Goal: Task Accomplishment & Management: Manage account settings

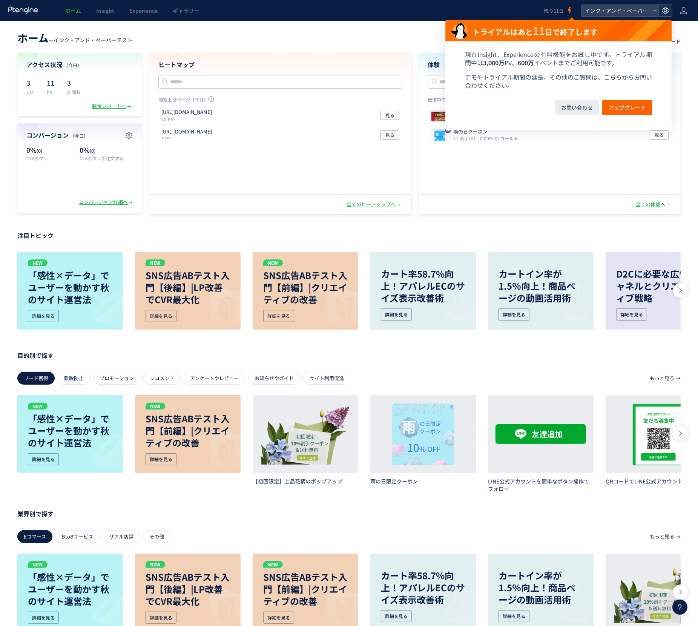
click at [667, 10] on use at bounding box center [665, 10] width 6 height 6
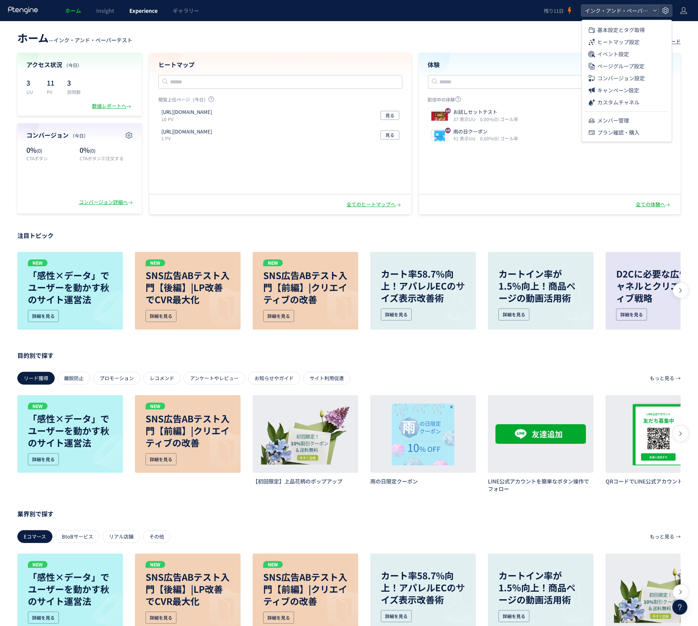
click at [140, 12] on span "Experience" at bounding box center [143, 11] width 28 height 8
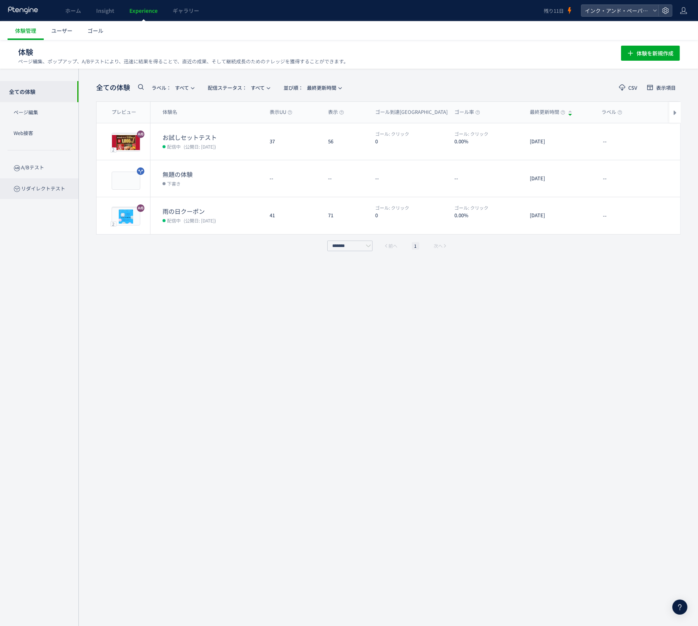
click at [67, 186] on p "リダイレクトテスト" at bounding box center [39, 188] width 78 height 21
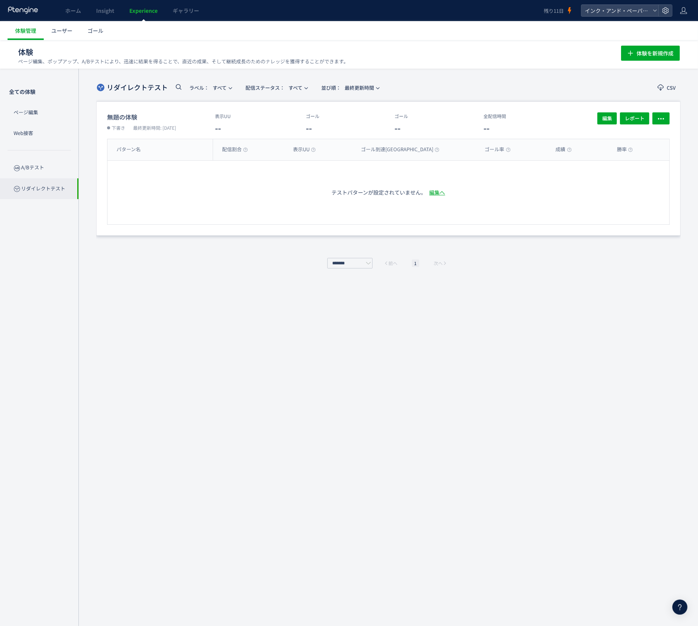
click at [458, 116] on div "表示UU -- ゴール -- ゴール -- 全配信時間 --" at bounding box center [398, 123] width 366 height 22
drag, startPoint x: 600, startPoint y: 115, endPoint x: 494, endPoint y: 170, distance: 119.5
click at [494, 171] on div "無題の体験 下書き 最終更新時間: [DATE] 表示UU -- ゴール -- ゴール -- 全配信時間 -- 編集 レポート パターン名 配信割合 表示UU…" at bounding box center [388, 168] width 585 height 134
click at [636, 117] on span "レポート" at bounding box center [635, 118] width 20 height 12
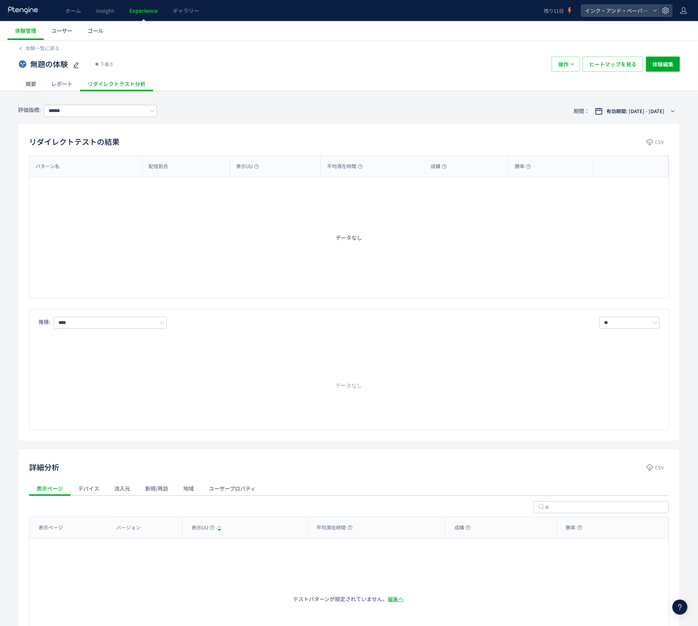
click at [57, 89] on div "レポート" at bounding box center [62, 83] width 36 height 15
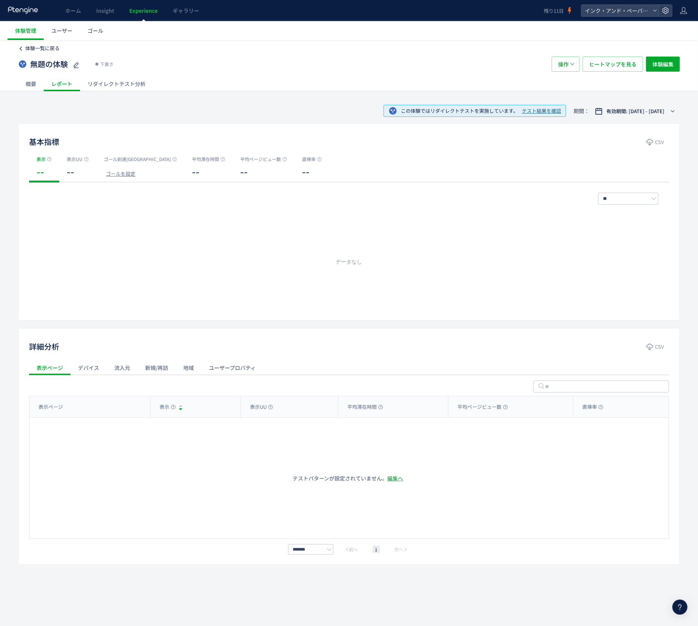
click at [42, 50] on span "体験一覧に戻る" at bounding box center [42, 48] width 34 height 7
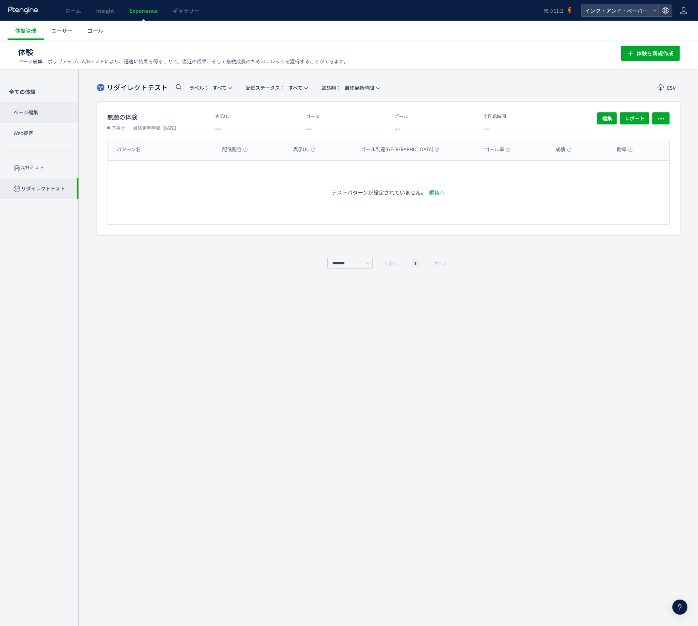
click at [47, 110] on p "ページ編集" at bounding box center [39, 112] width 78 height 21
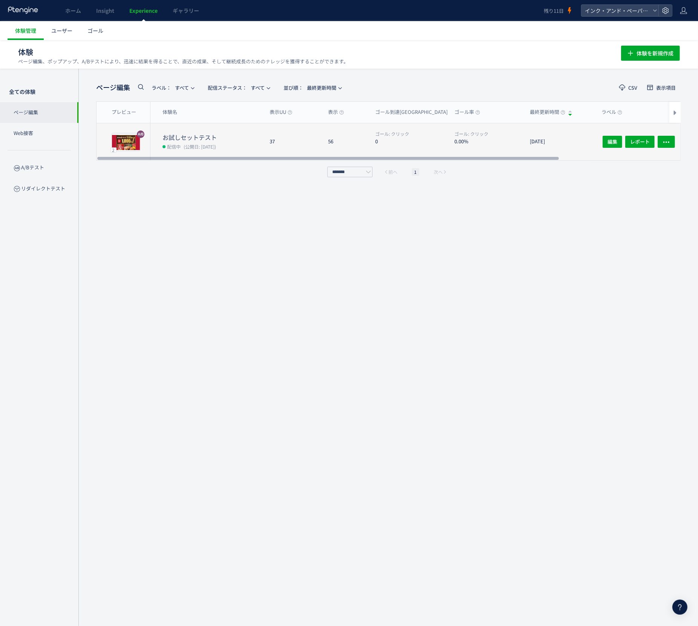
click at [213, 149] on span "(公開日: [DATE])" at bounding box center [200, 146] width 32 height 6
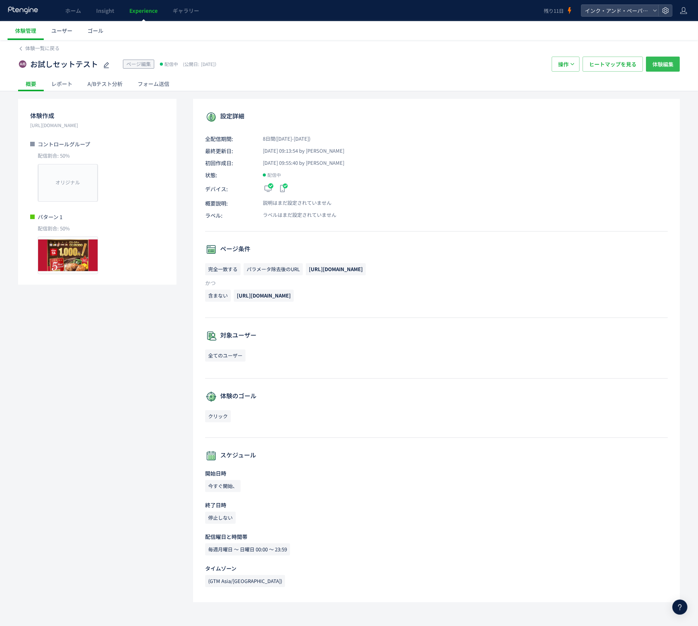
click at [664, 61] on span "体験編集" at bounding box center [663, 64] width 21 height 15
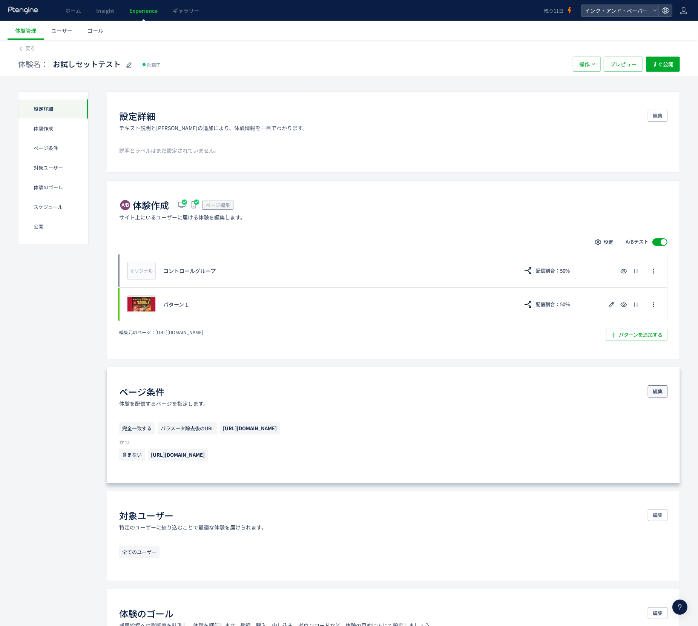
click at [653, 392] on span "編集" at bounding box center [658, 392] width 10 height 12
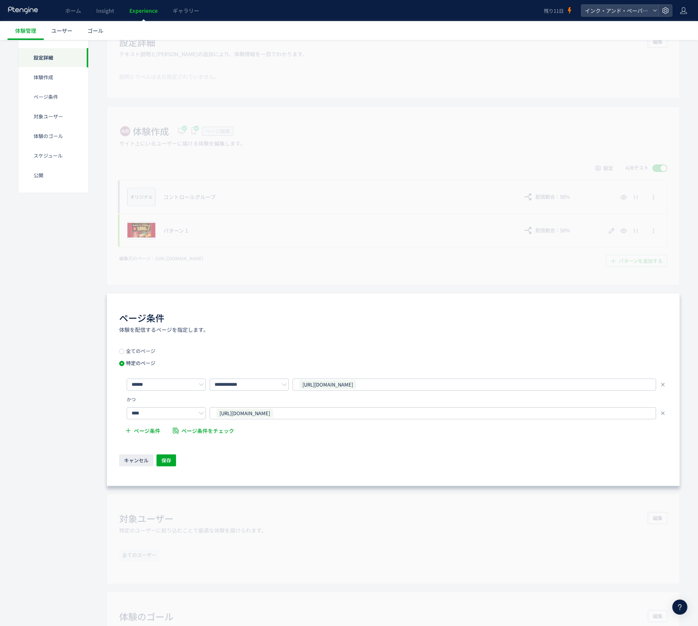
scroll to position [98, 0]
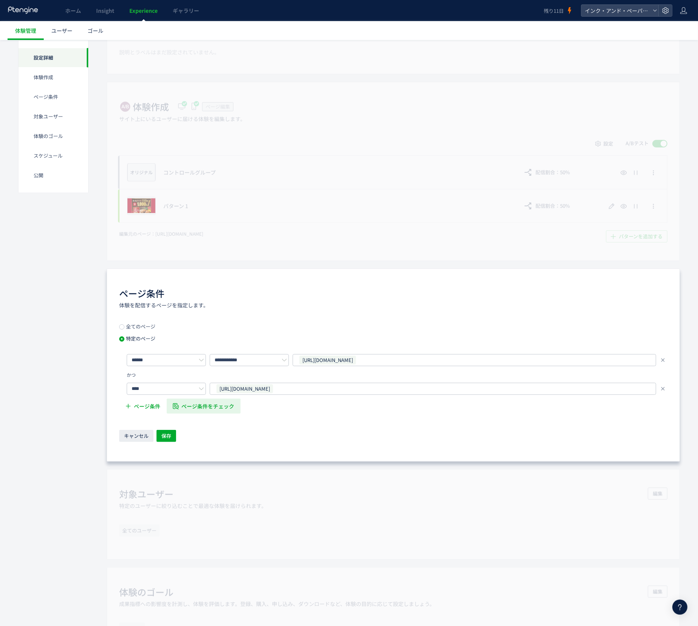
click at [199, 405] on span "ページ条件をチェック" at bounding box center [208, 406] width 53 height 15
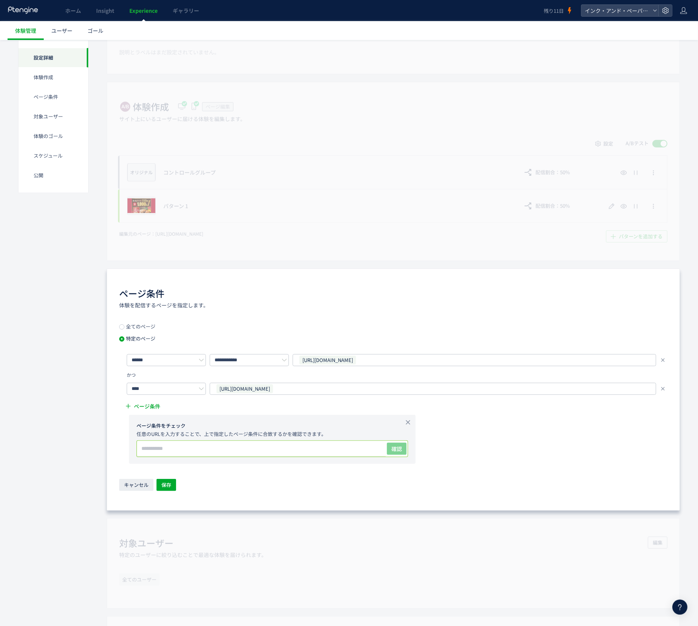
click at [251, 448] on input "text" at bounding box center [261, 448] width 249 height 15
paste input "**********"
click at [391, 451] on button "確認" at bounding box center [397, 449] width 20 height 12
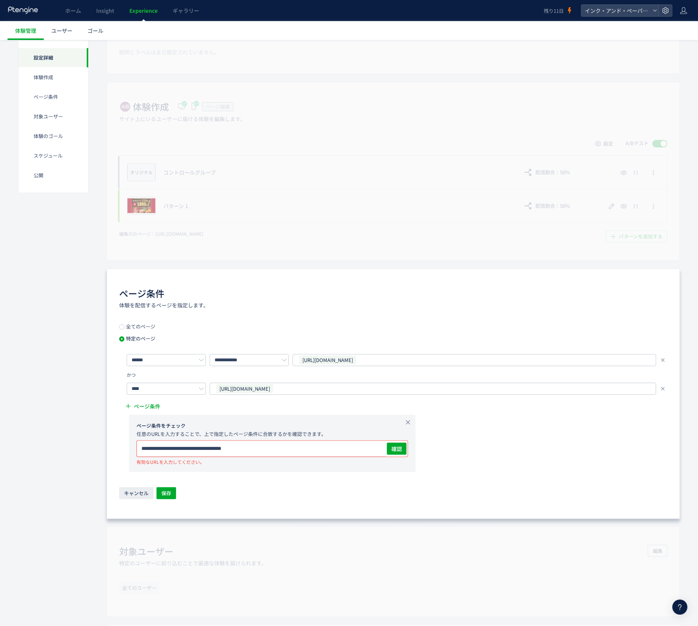
click at [263, 450] on input "**********" at bounding box center [261, 448] width 249 height 15
click at [201, 448] on input "**********" at bounding box center [261, 448] width 249 height 15
paste input "text"
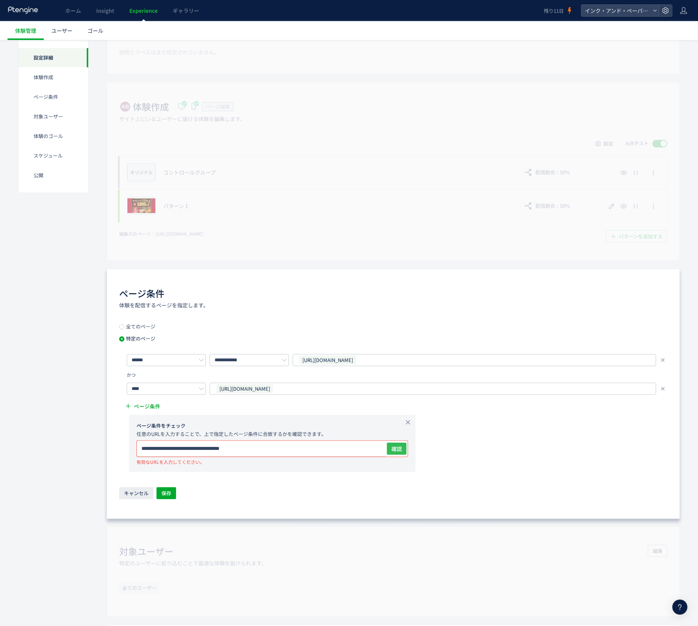
type input "**********"
click at [391, 452] on button "確認" at bounding box center [397, 449] width 20 height 12
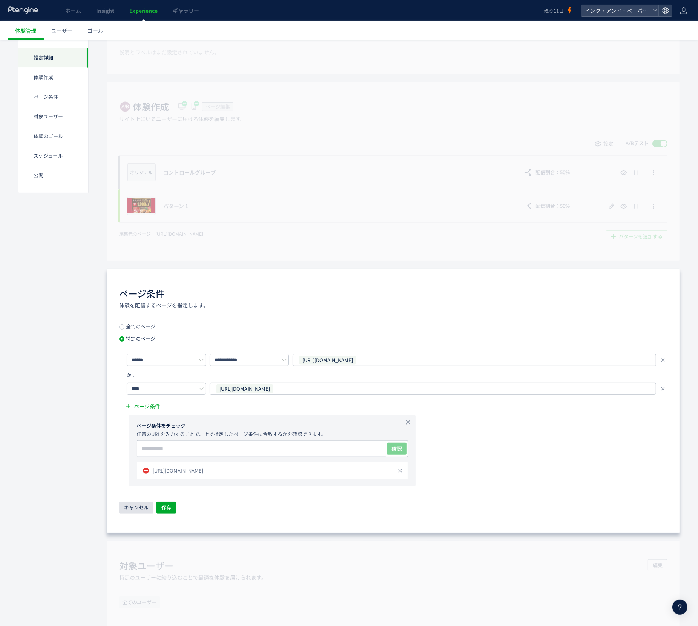
click at [135, 514] on button "キャンセル" at bounding box center [136, 508] width 34 height 12
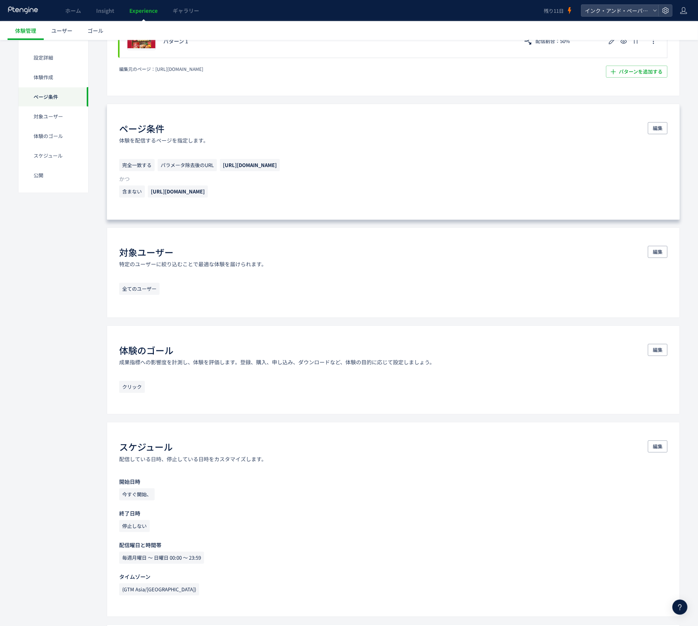
click at [205, 194] on span "[URL][DOMAIN_NAME]" at bounding box center [178, 191] width 54 height 7
copy div "[URL][DOMAIN_NAME]"
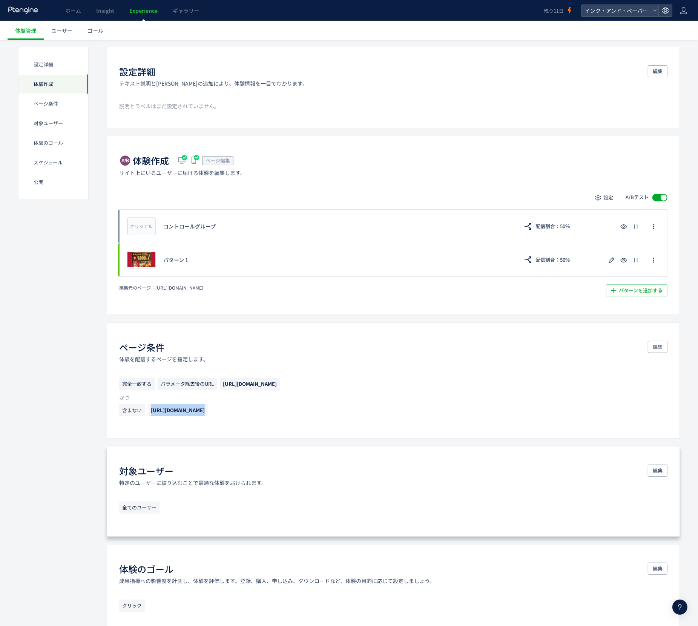
scroll to position [0, 0]
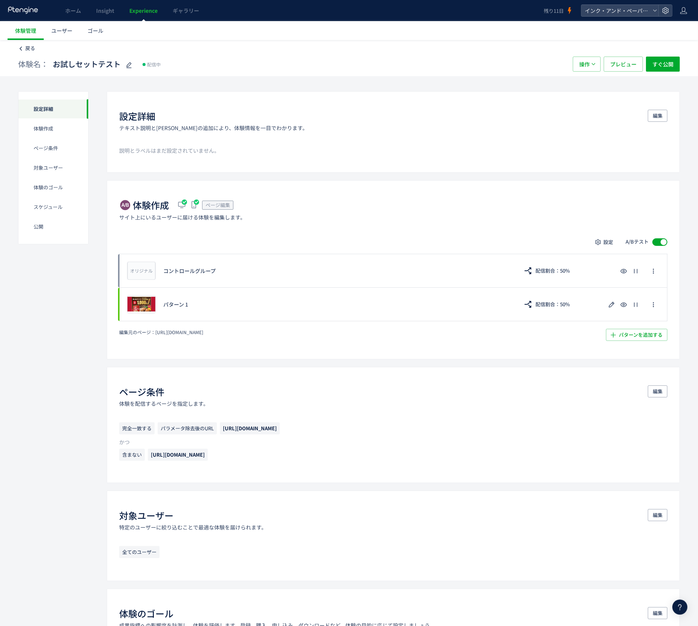
click at [25, 50] on span "戻る" at bounding box center [30, 48] width 10 height 7
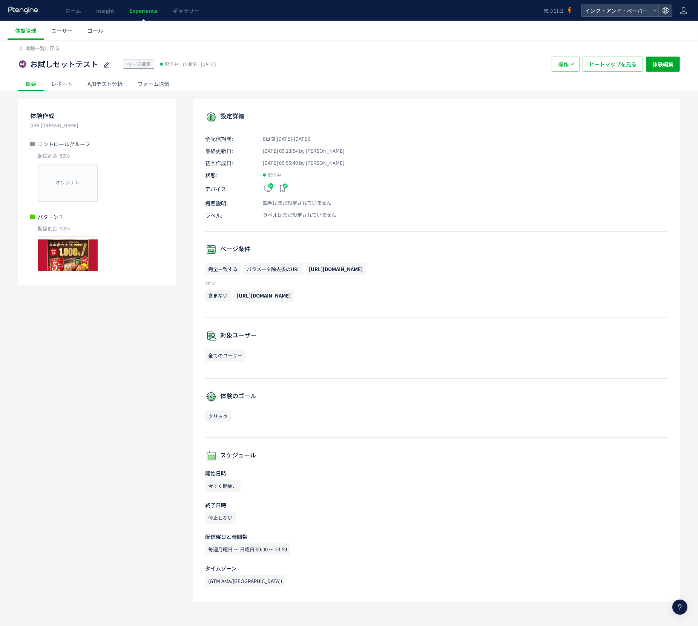
scroll to position [0, 0]
click at [72, 257] on span "プレビュー" at bounding box center [68, 255] width 25 height 7
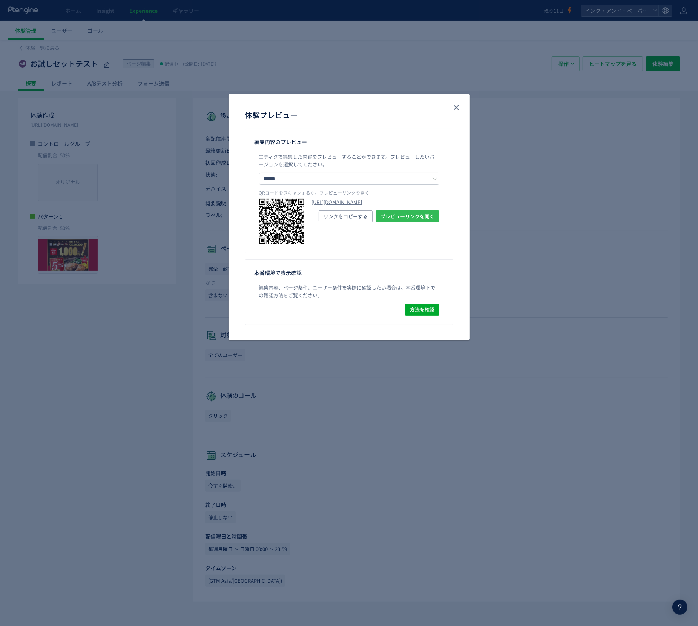
click at [421, 223] on span "プレビューリンクを開く" at bounding box center [408, 216] width 54 height 12
click at [452, 108] on icon "close" at bounding box center [456, 107] width 9 height 9
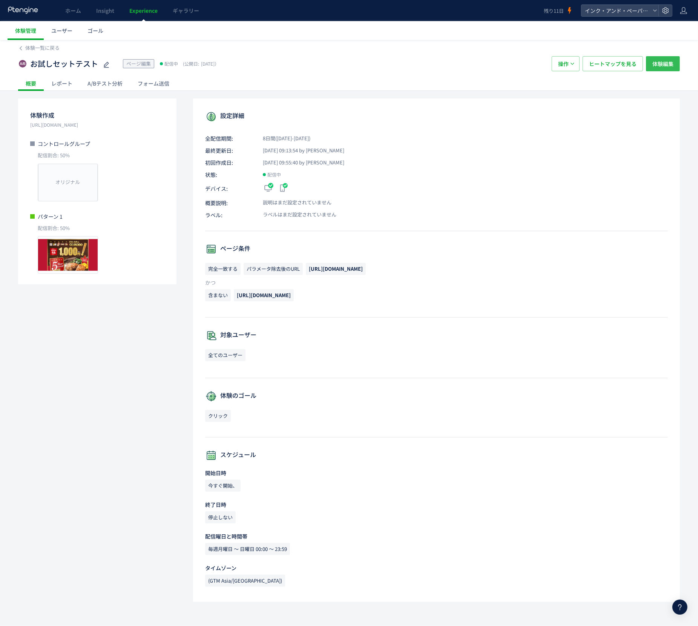
click at [668, 58] on span "体験編集" at bounding box center [663, 63] width 21 height 15
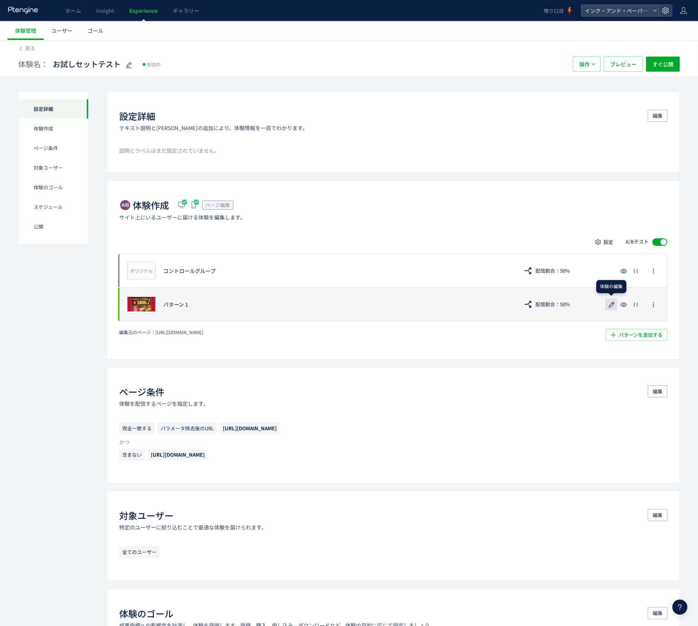
click at [609, 305] on icon "button" at bounding box center [611, 304] width 9 height 9
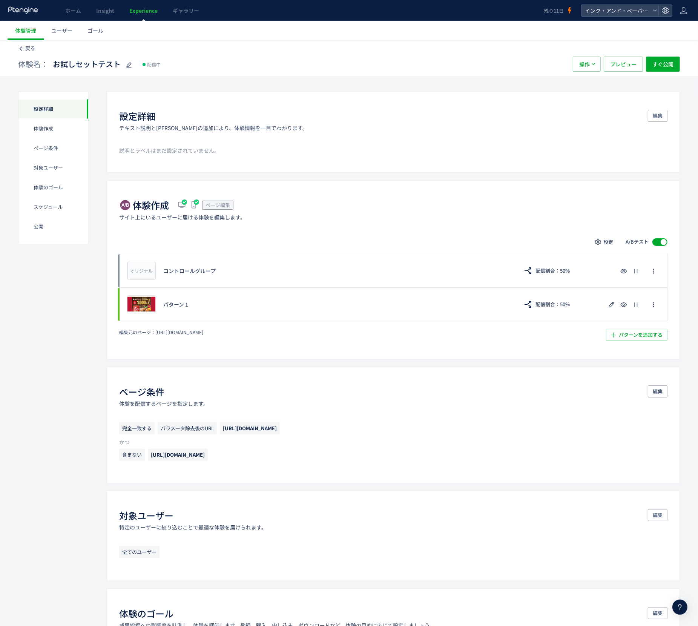
click at [33, 46] on span "戻る" at bounding box center [30, 48] width 10 height 7
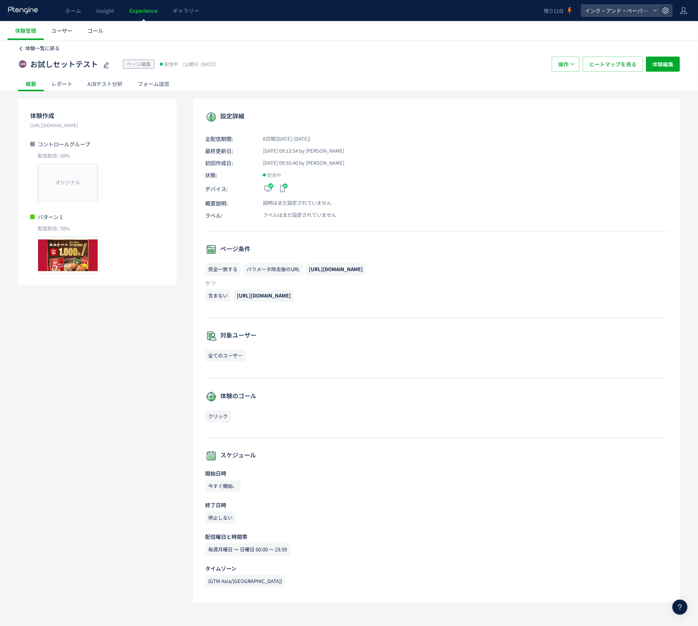
click at [45, 46] on span "体験一覧に戻る" at bounding box center [42, 48] width 34 height 7
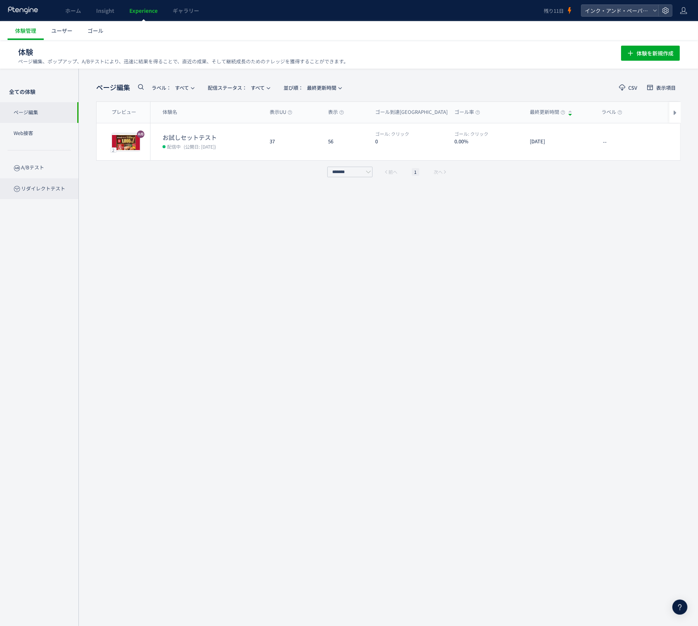
click at [38, 190] on p "リダイレクトテスト" at bounding box center [39, 188] width 78 height 21
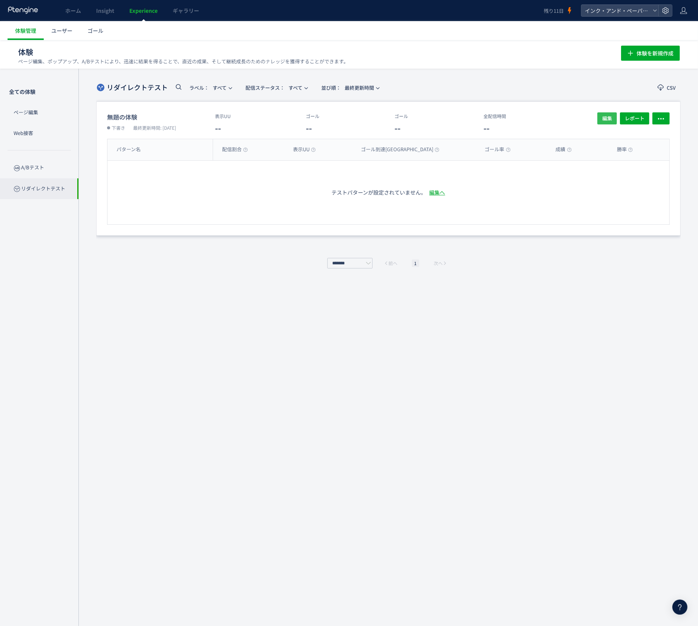
click at [611, 115] on span "編集" at bounding box center [607, 118] width 10 height 12
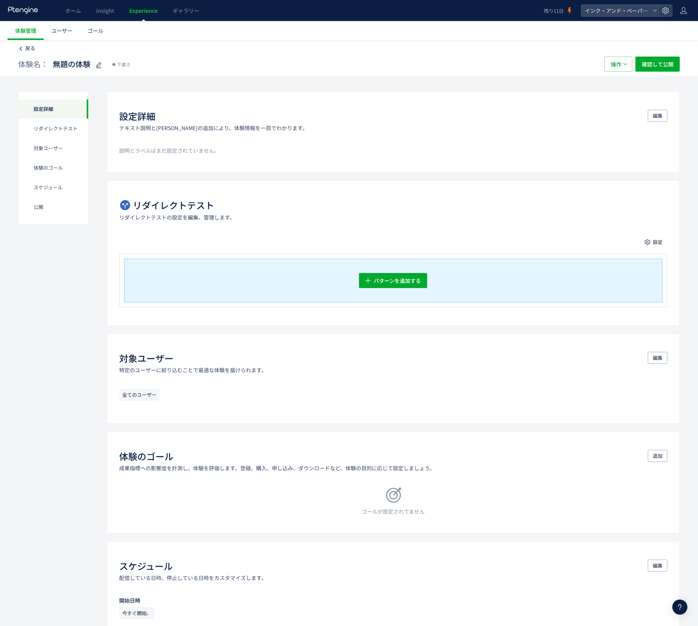
click at [27, 48] on span "戻る" at bounding box center [30, 48] width 10 height 7
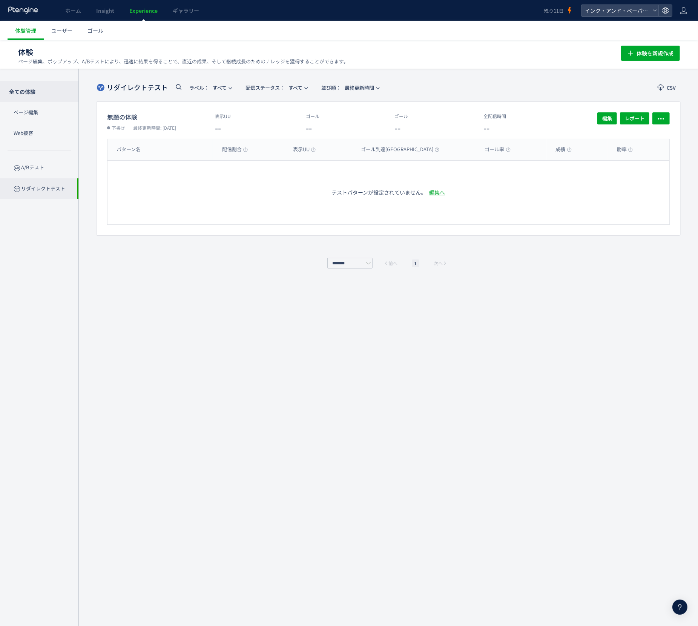
click at [43, 91] on p "全ての体験" at bounding box center [39, 91] width 78 height 21
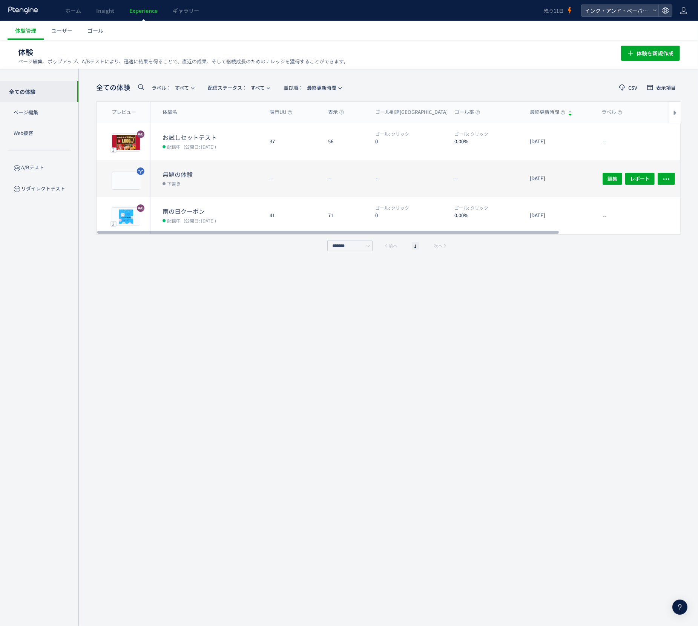
click at [257, 186] on dd "下書き" at bounding box center [213, 183] width 101 height 10
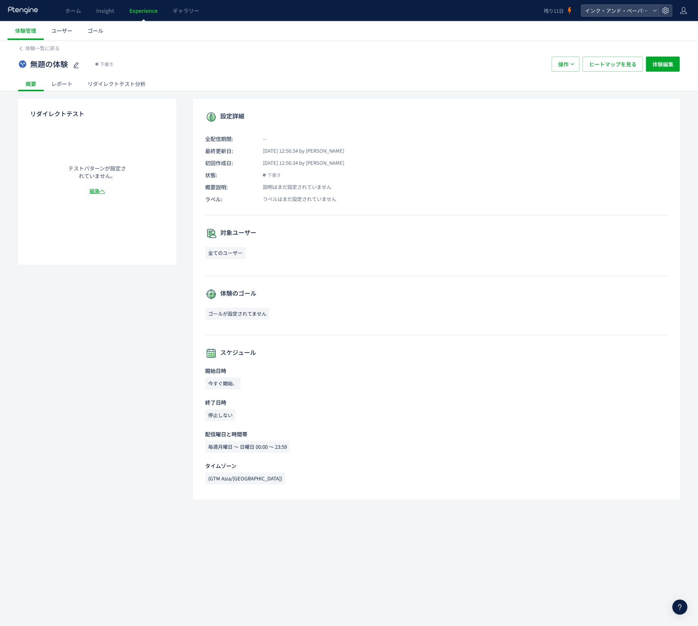
click at [31, 55] on div "無題の体験 下書き 操作 ヒートマップを見る 体験編集" at bounding box center [349, 64] width 662 height 24
click at [31, 51] on span "体験一覧に戻る" at bounding box center [42, 48] width 34 height 7
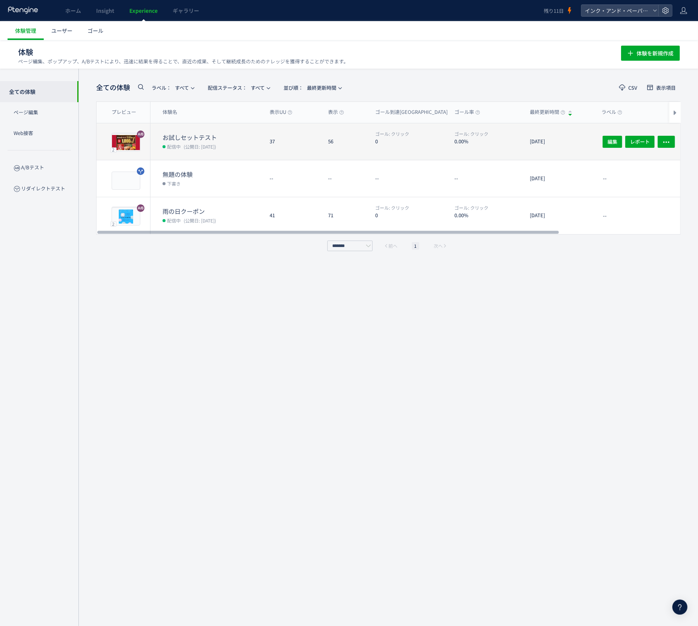
click at [218, 135] on dt "お試しセットテスト" at bounding box center [213, 137] width 101 height 9
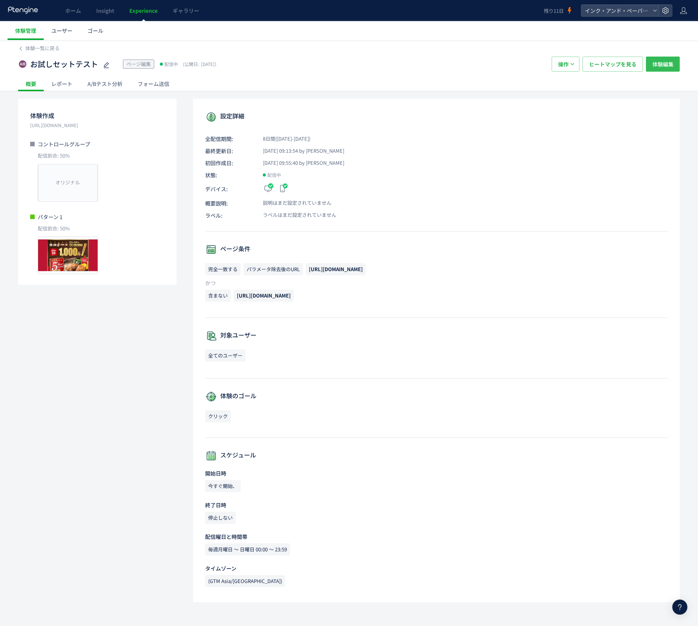
click at [662, 68] on span "体験編集" at bounding box center [663, 64] width 21 height 15
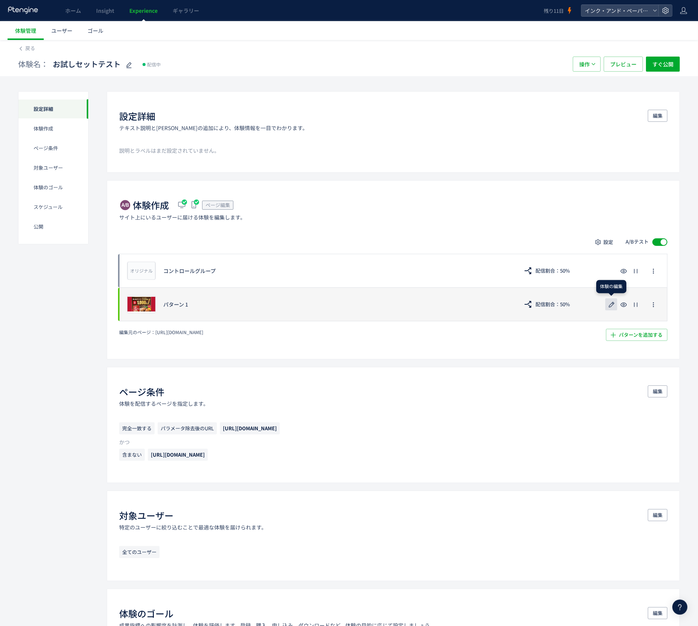
click at [613, 306] on icon "button" at bounding box center [611, 304] width 9 height 9
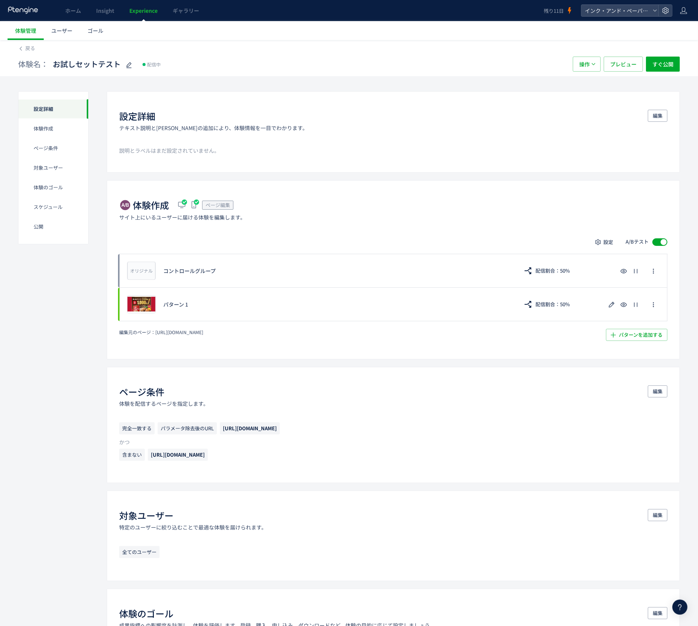
click at [22, 44] on div "戻る" at bounding box center [349, 46] width 662 height 12
click at [24, 48] on link "戻る" at bounding box center [26, 48] width 17 height 7
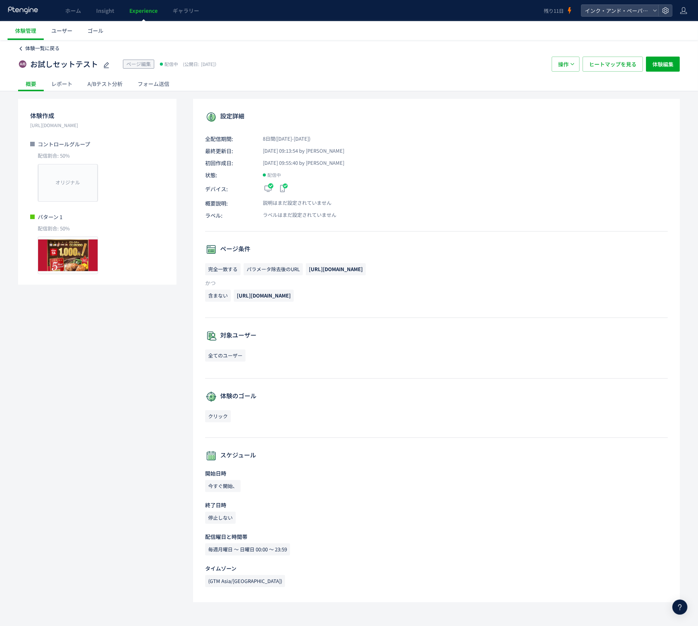
click at [49, 51] on span "体験一覧に戻る" at bounding box center [42, 48] width 34 height 7
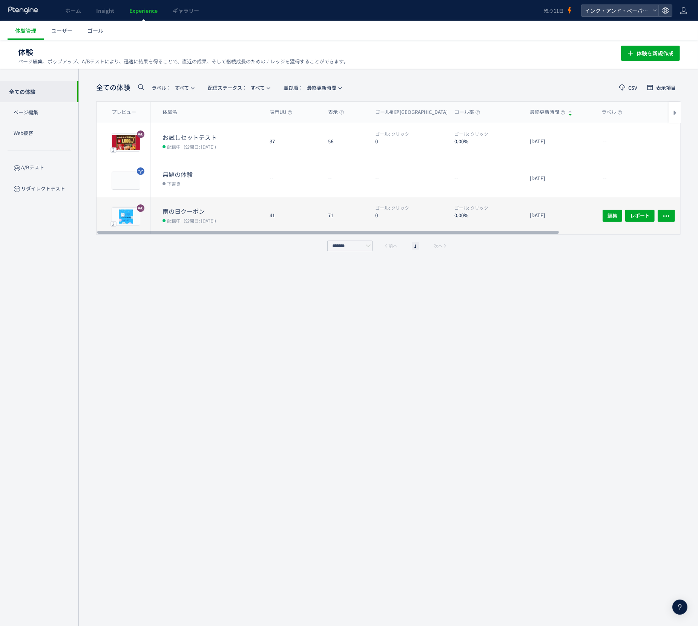
click at [232, 220] on dd "配信中 (公開日: [DATE])" at bounding box center [213, 220] width 101 height 10
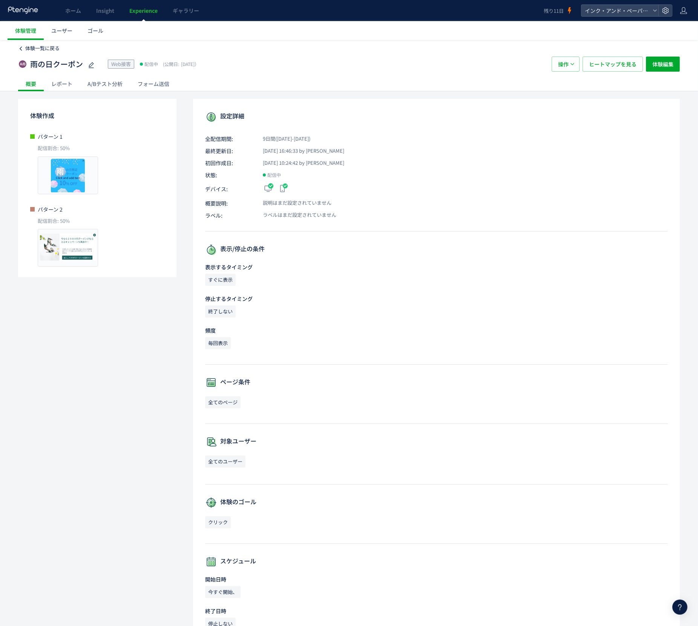
click at [43, 49] on span "体験一覧に戻る" at bounding box center [42, 48] width 34 height 7
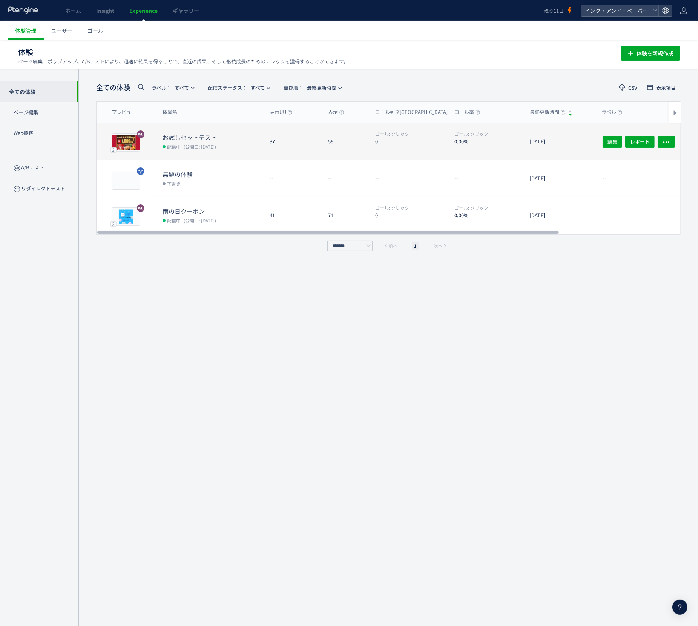
click at [225, 127] on div "お試しセットテスト 配信中 (公開日: [DATE])" at bounding box center [207, 141] width 113 height 37
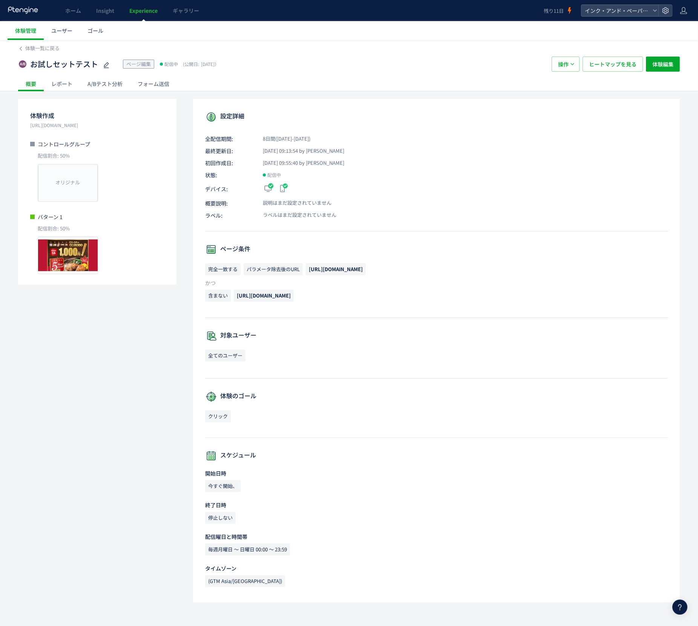
click at [78, 67] on span "お試しセットテスト" at bounding box center [64, 64] width 68 height 11
click at [78, 67] on input "*********" at bounding box center [77, 64] width 94 height 15
click at [41, 51] on span "体験一覧に戻る" at bounding box center [42, 48] width 34 height 7
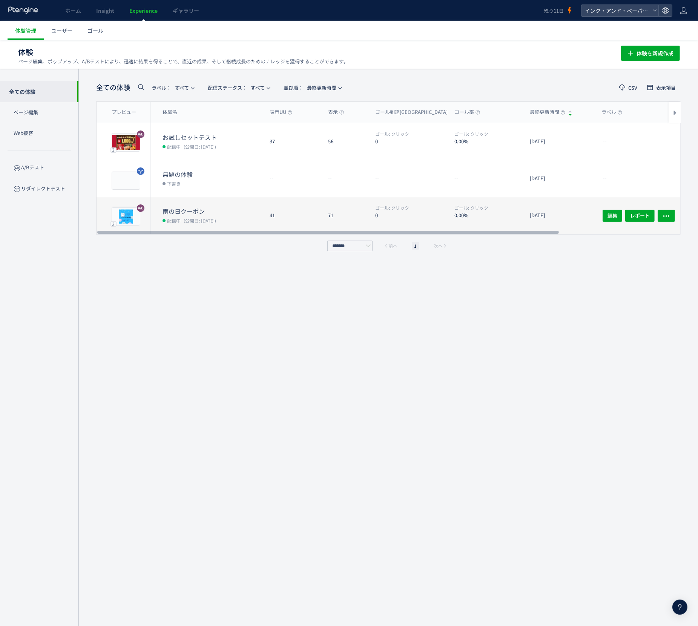
click at [201, 214] on dt "雨の日クーポン" at bounding box center [213, 211] width 101 height 9
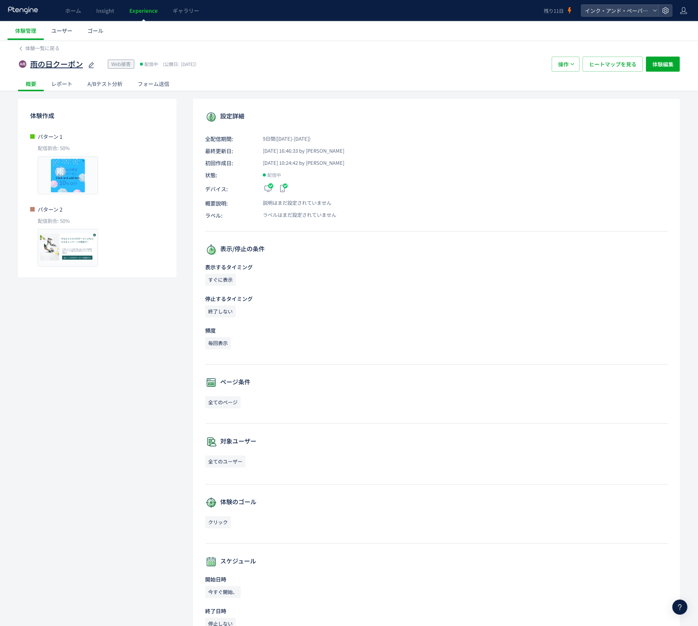
click at [61, 61] on span "雨の日クーポン" at bounding box center [56, 64] width 53 height 11
click at [61, 61] on input "*******" at bounding box center [77, 64] width 94 height 15
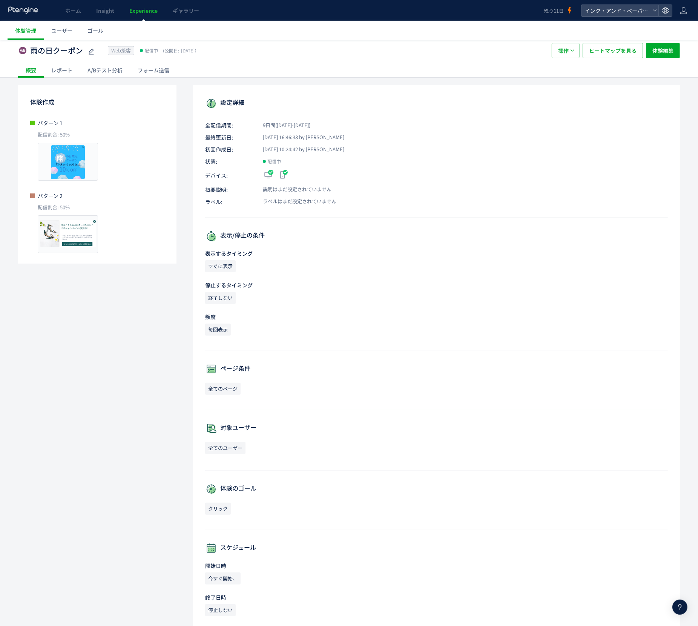
scroll to position [12, 0]
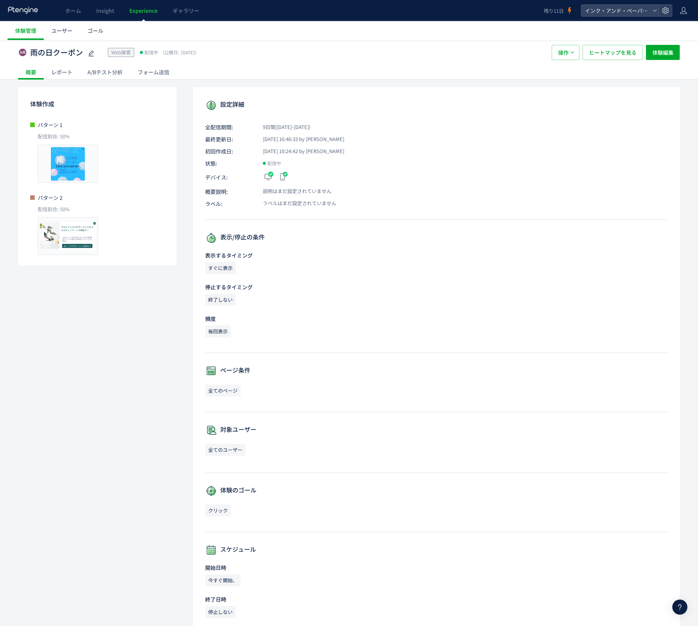
click at [141, 11] on span "Experience" at bounding box center [143, 11] width 28 height 8
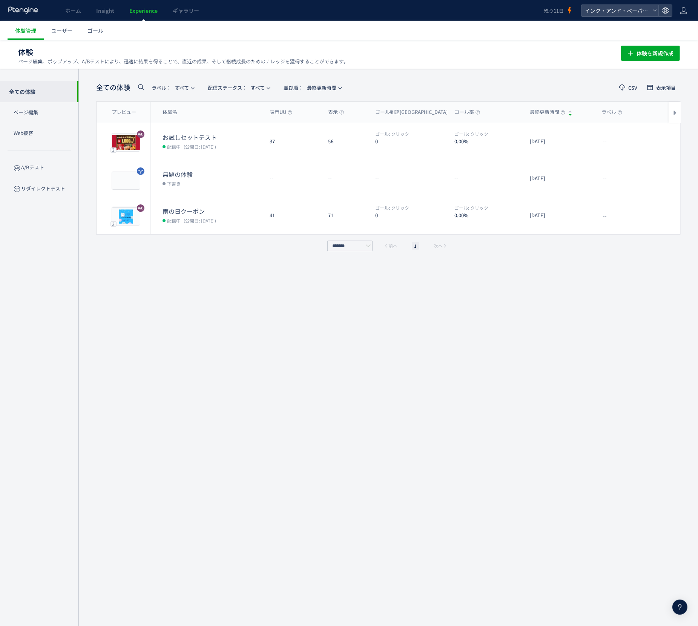
click at [672, 14] on div "インク・アンド・ペーパーテスト" at bounding box center [626, 11] width 91 height 12
click at [661, 11] on div at bounding box center [666, 10] width 14 height 11
click at [636, 72] on span "プラン確認・購入" at bounding box center [619, 72] width 42 height 12
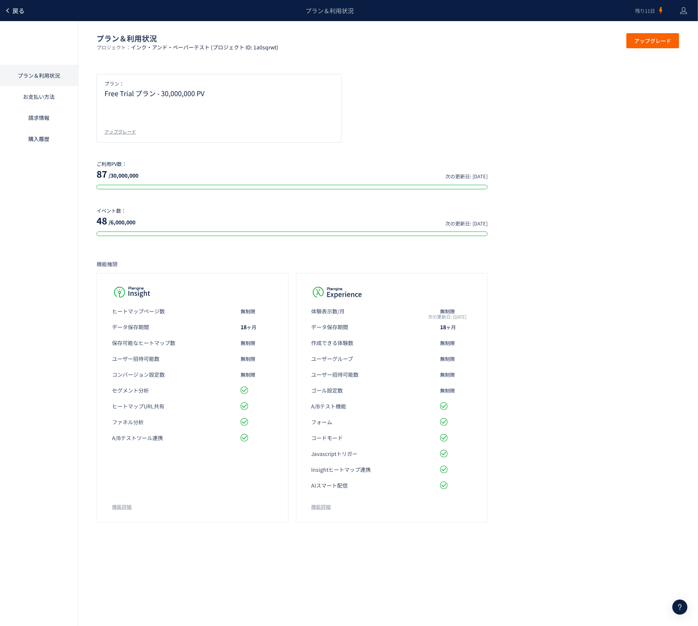
click at [22, 11] on span "戻る" at bounding box center [18, 10] width 12 height 9
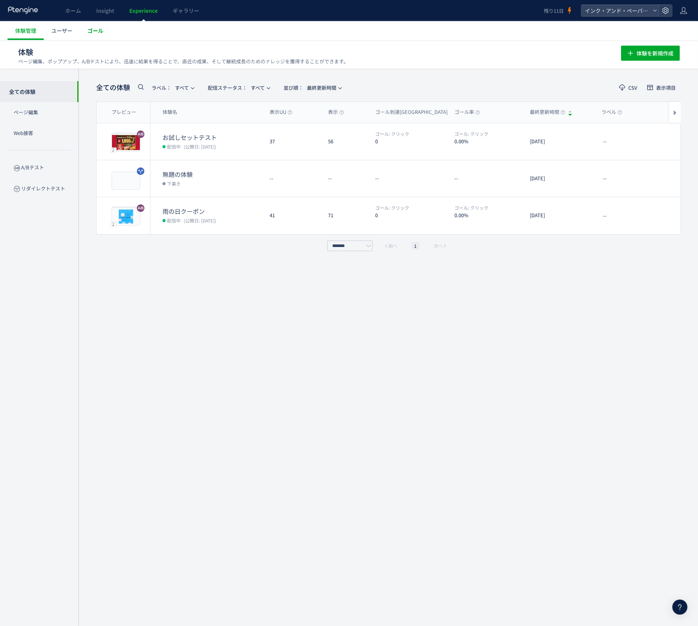
click at [100, 29] on span "ゴール" at bounding box center [96, 31] width 16 height 8
